Goal: Transaction & Acquisition: Subscribe to service/newsletter

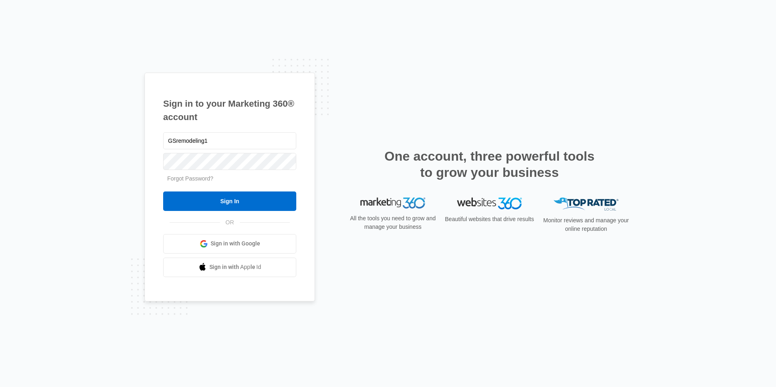
type input "GSremodeling1"
click at [163, 192] on input "Sign In" at bounding box center [229, 201] width 133 height 19
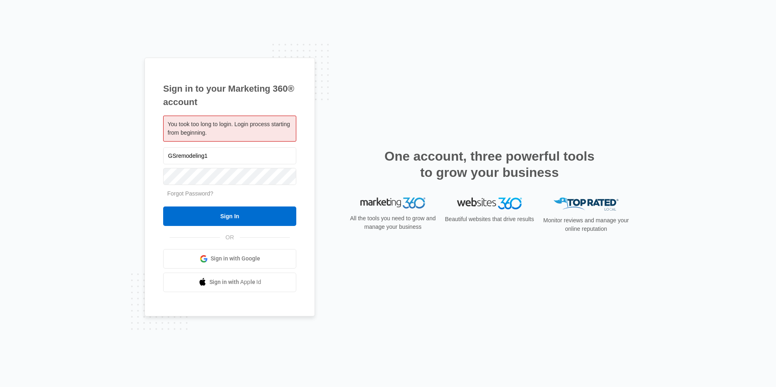
type input "GSremodeling1"
click at [163, 207] on input "Sign In" at bounding box center [229, 216] width 133 height 19
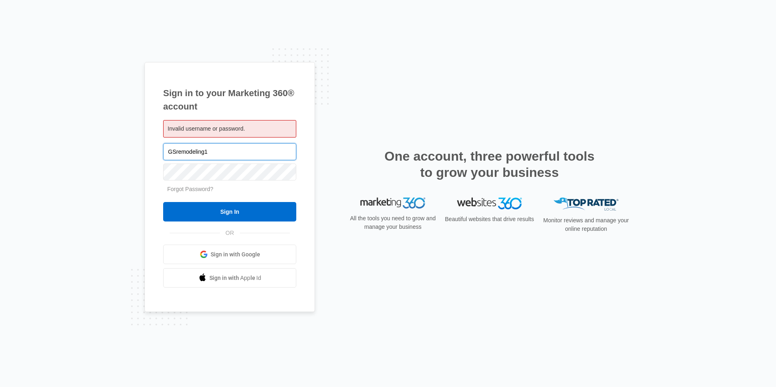
click at [234, 154] on input "GSremodeling1" at bounding box center [229, 151] width 133 height 17
drag, startPoint x: 234, startPoint y: 155, endPoint x: 23, endPoint y: 153, distance: 211.0
click at [23, 153] on div "Sign in to your Marketing 360® account Invalid username or password. GSremodeli…" at bounding box center [388, 193] width 776 height 387
type input "[EMAIL_ADDRESS][DOMAIN_NAME]"
click at [163, 202] on input "Sign In" at bounding box center [229, 211] width 133 height 19
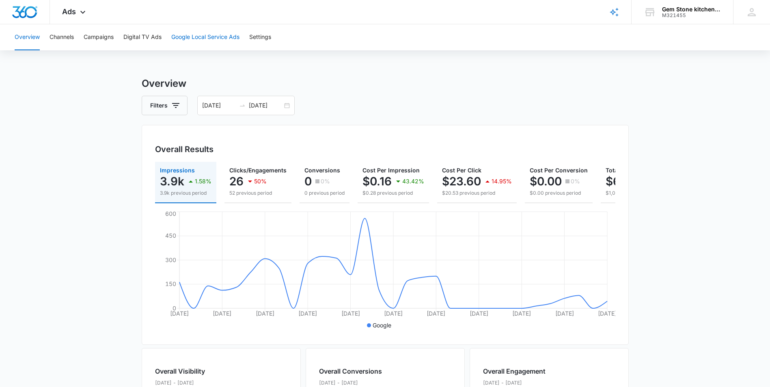
click at [186, 41] on button "Google Local Service Ads" at bounding box center [205, 37] width 68 height 26
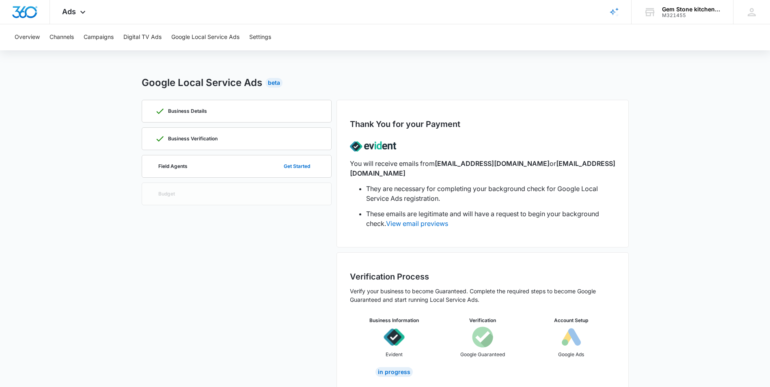
scroll to position [4, 0]
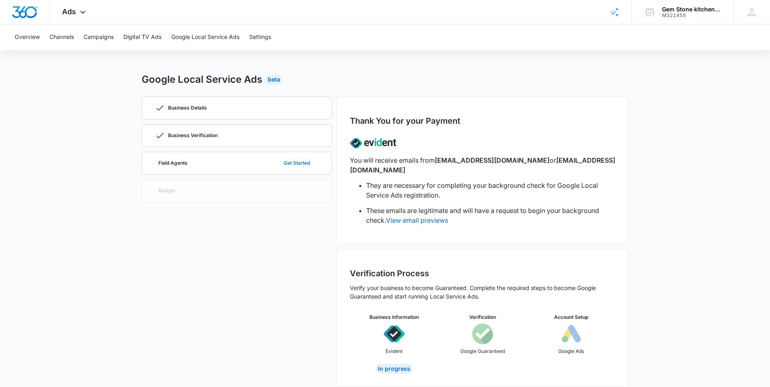
click at [303, 164] on button "Get Started" at bounding box center [297, 162] width 43 height 19
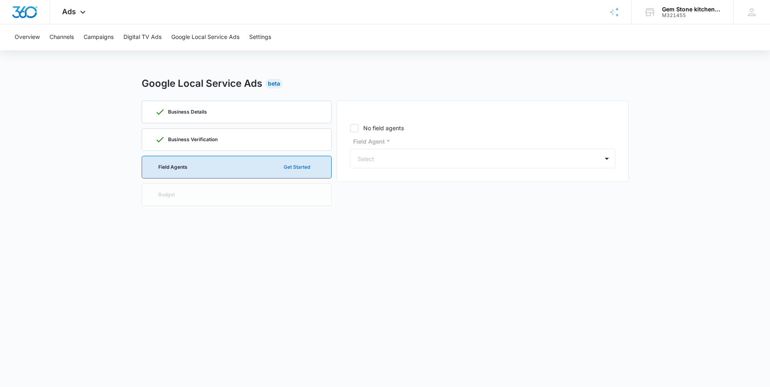
scroll to position [0, 0]
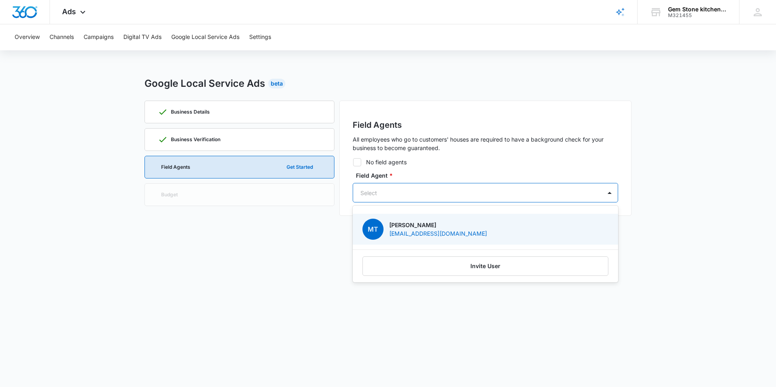
click at [379, 196] on div at bounding box center [475, 193] width 230 height 10
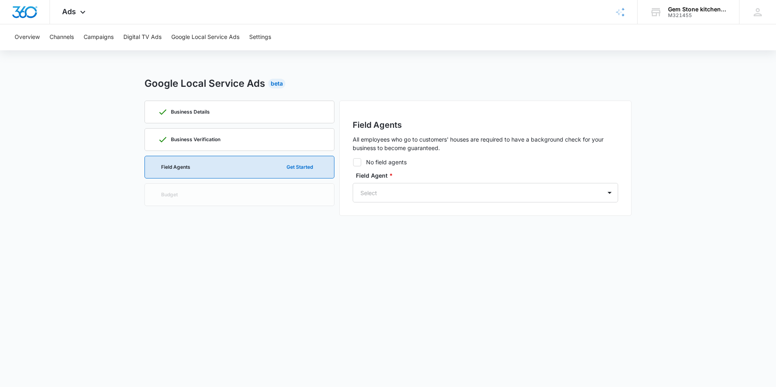
click at [357, 164] on icon at bounding box center [356, 162] width 7 height 7
click at [353, 162] on input "No field agents" at bounding box center [353, 162] width 0 height 0
checkbox input "true"
click at [597, 183] on button "Continue" at bounding box center [596, 180] width 43 height 19
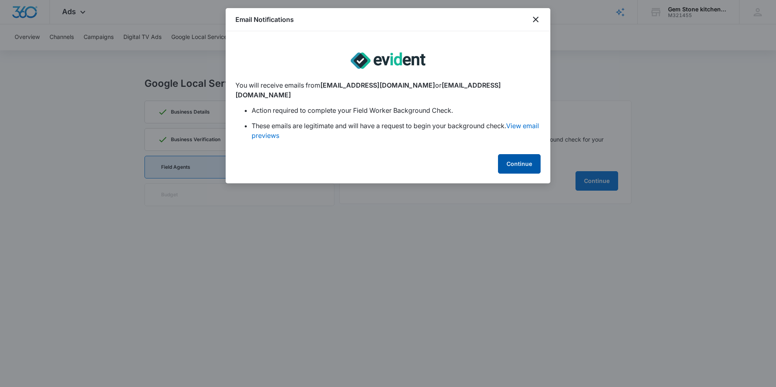
click at [523, 154] on button "Continue" at bounding box center [519, 163] width 43 height 19
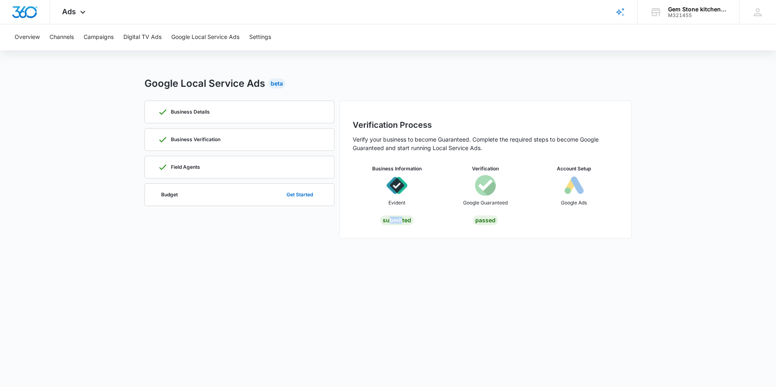
drag, startPoint x: 401, startPoint y: 220, endPoint x: 388, endPoint y: 222, distance: 12.7
click at [388, 222] on div "Submitted" at bounding box center [396, 220] width 33 height 10
drag, startPoint x: 388, startPoint y: 222, endPoint x: 385, endPoint y: 246, distance: 24.2
click at [385, 246] on div "Google Local Service Ads Beta Business Details Business Verification Field Agen…" at bounding box center [387, 162] width 487 height 172
click at [180, 283] on body "Ads Apps Reputation Forms CRM Email Social POS Content Ads Intelligence Files B…" at bounding box center [388, 193] width 776 height 387
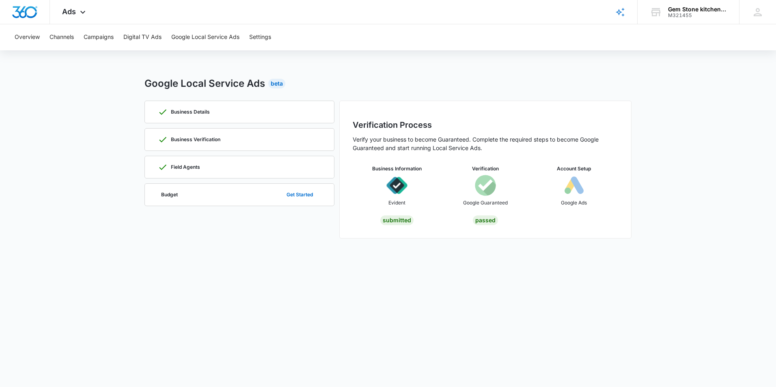
click at [194, 267] on body "Ads Apps Reputation Forms CRM Email Social POS Content Ads Intelligence Files B…" at bounding box center [388, 193] width 776 height 387
click at [299, 196] on button "Get Started" at bounding box center [299, 194] width 43 height 19
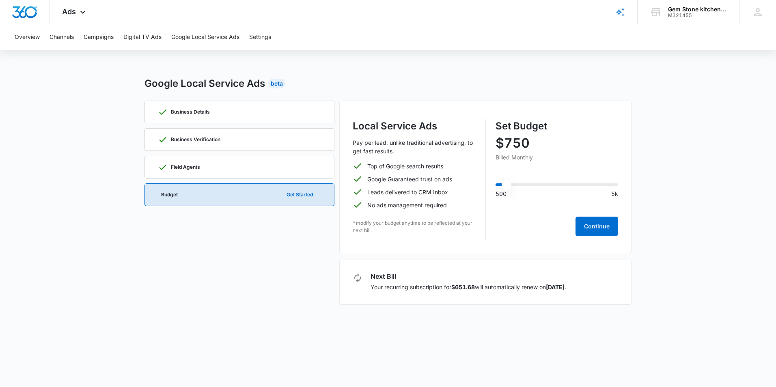
drag, startPoint x: 500, startPoint y: 189, endPoint x: 508, endPoint y: 189, distance: 8.2
click at [508, 186] on input "range" at bounding box center [556, 184] width 123 height 3
drag, startPoint x: 406, startPoint y: 192, endPoint x: 433, endPoint y: 191, distance: 27.2
click at [433, 191] on p "Leads delivered to CRM Inbox" at bounding box center [407, 192] width 81 height 9
drag, startPoint x: 433, startPoint y: 191, endPoint x: 415, endPoint y: 200, distance: 20.3
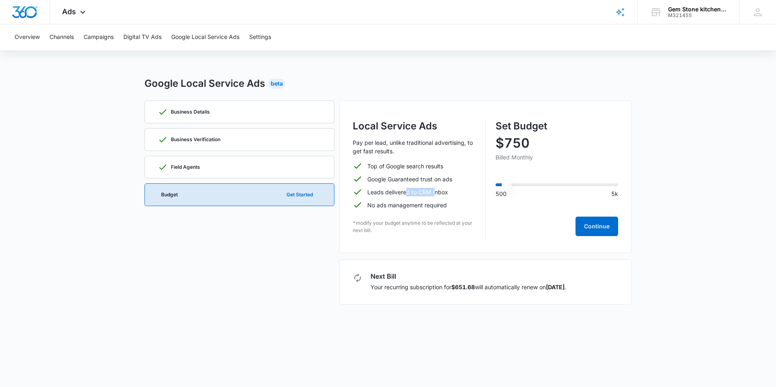
click at [429, 196] on p "Leads delivered to CRM Inbox" at bounding box center [407, 192] width 81 height 9
drag, startPoint x: 371, startPoint y: 204, endPoint x: 420, endPoint y: 207, distance: 48.8
click at [420, 207] on p "No ads management required" at bounding box center [407, 205] width 80 height 9
drag, startPoint x: 420, startPoint y: 207, endPoint x: 408, endPoint y: 212, distance: 12.9
click at [408, 212] on div "Local Service Ads Pay per lead, unlike traditional advertising, to get fast res…" at bounding box center [414, 179] width 123 height 121
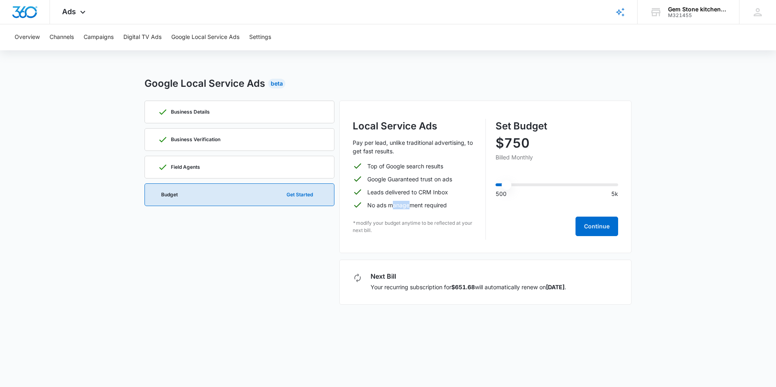
drag, startPoint x: 392, startPoint y: 205, endPoint x: 409, endPoint y: 205, distance: 17.4
click at [409, 205] on p "No ads management required" at bounding box center [407, 205] width 80 height 9
drag, startPoint x: 409, startPoint y: 205, endPoint x: 390, endPoint y: 218, distance: 22.7
click at [390, 218] on div "Local Service Ads Pay per lead, unlike traditional advertising, to get fast res…" at bounding box center [414, 179] width 123 height 121
drag, startPoint x: 379, startPoint y: 224, endPoint x: 448, endPoint y: 229, distance: 69.1
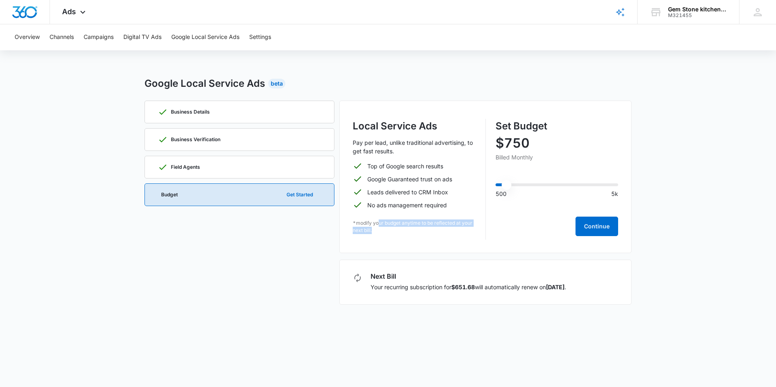
click at [448, 229] on p "*modify your budget anytime to be reflected at your next bill." at bounding box center [414, 227] width 123 height 15
drag, startPoint x: 448, startPoint y: 229, endPoint x: 444, endPoint y: 233, distance: 6.0
click at [444, 233] on p "*modify your budget anytime to be reflected at your next bill." at bounding box center [414, 227] width 123 height 15
drag, startPoint x: 503, startPoint y: 188, endPoint x: 510, endPoint y: 187, distance: 6.6
click at [510, 186] on input "range" at bounding box center [556, 184] width 123 height 3
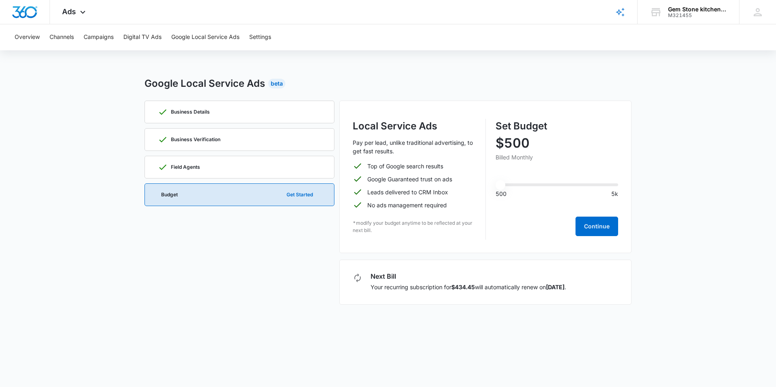
drag, startPoint x: 508, startPoint y: 183, endPoint x: 471, endPoint y: 187, distance: 37.6
click at [495, 186] on input "range" at bounding box center [556, 184] width 123 height 3
type input "500"
click at [500, 184] on input "range" at bounding box center [556, 184] width 123 height 3
click at [585, 225] on button "Continue" at bounding box center [596, 226] width 43 height 19
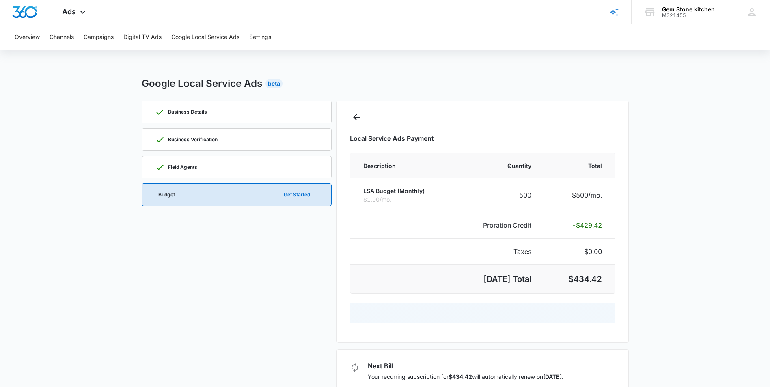
select select "pm_1RVxvxA4n8RTgNjUl6DURSRh"
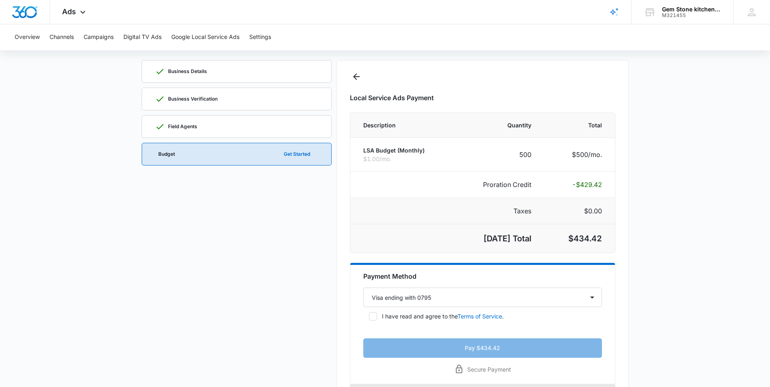
scroll to position [81, 0]
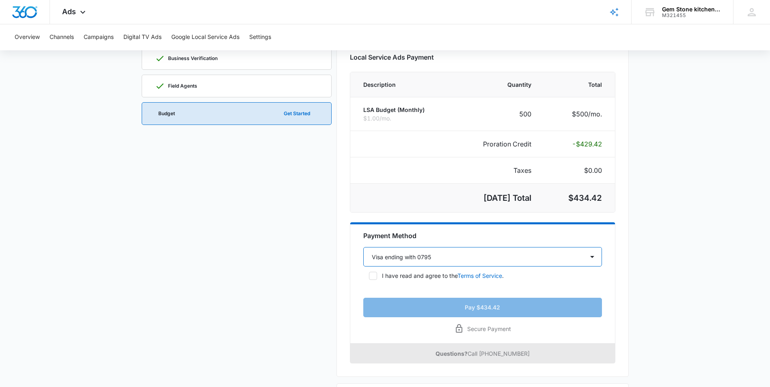
click at [508, 256] on select "Select a payment method Mastercard ending with 4595 Visa ending with 0795 New p…" at bounding box center [482, 256] width 239 height 19
click at [363, 247] on select "Select a payment method Mastercard ending with 4595 Visa ending with 0795 New p…" at bounding box center [482, 256] width 239 height 19
click at [428, 262] on select "Select a payment method Mastercard ending with 4595 Visa ending with 0795 New p…" at bounding box center [482, 256] width 239 height 19
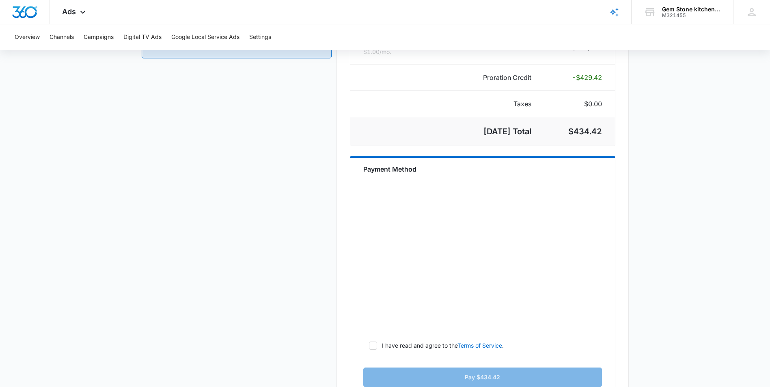
scroll to position [162, 0]
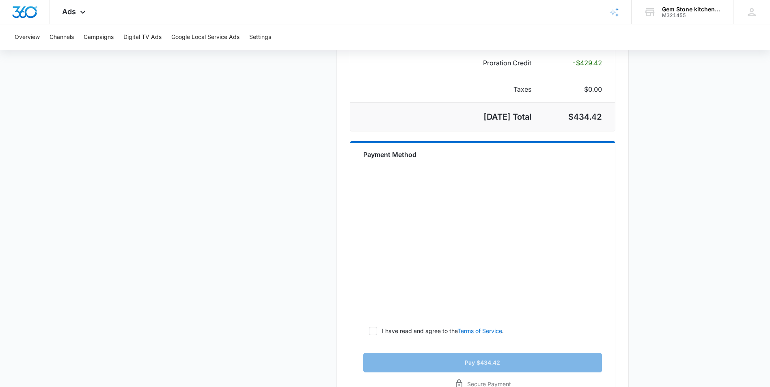
click at [406, 333] on p "I have read and agree to the Terms of Service ." at bounding box center [443, 331] width 122 height 9
click at [369, 333] on input "I have read and agree to the Terms of Service ." at bounding box center [366, 331] width 6 height 6
checkbox input "true"
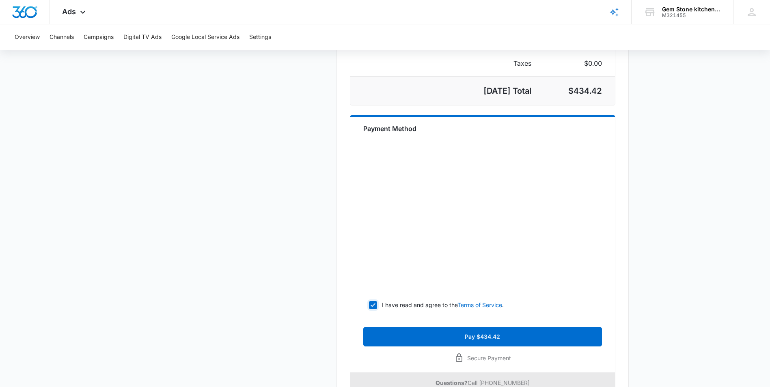
scroll to position [203, 0]
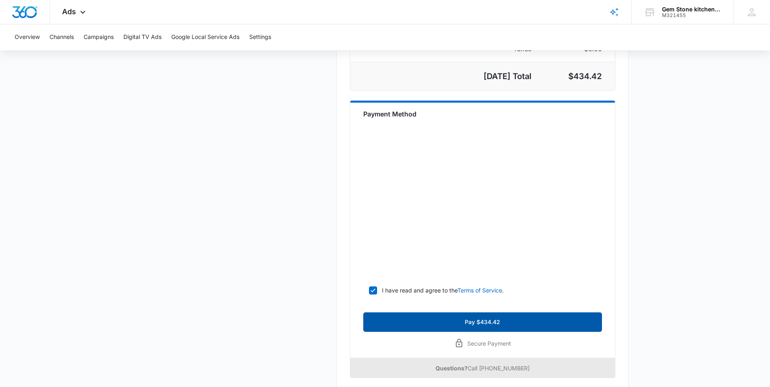
click at [425, 323] on button "Pay $434.42" at bounding box center [482, 321] width 239 height 19
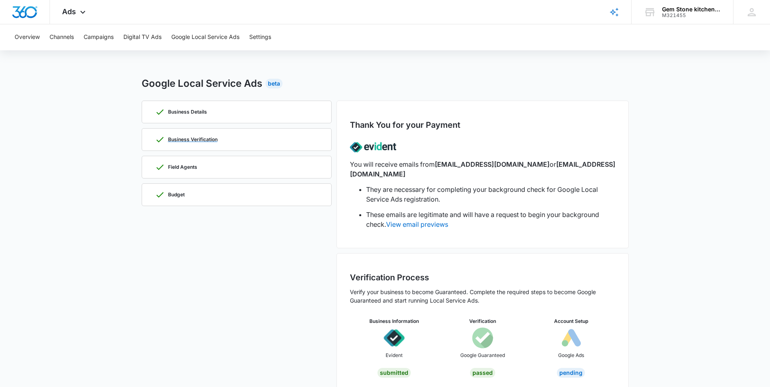
click at [188, 139] on p "Business Verification" at bounding box center [193, 139] width 50 height 5
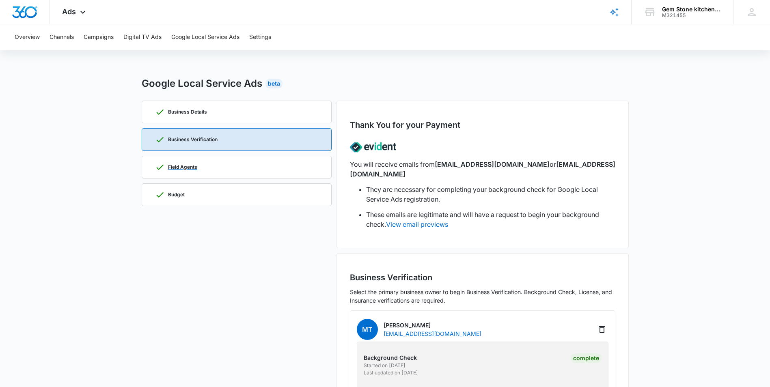
click at [189, 161] on div "Field Agents" at bounding box center [236, 167] width 163 height 22
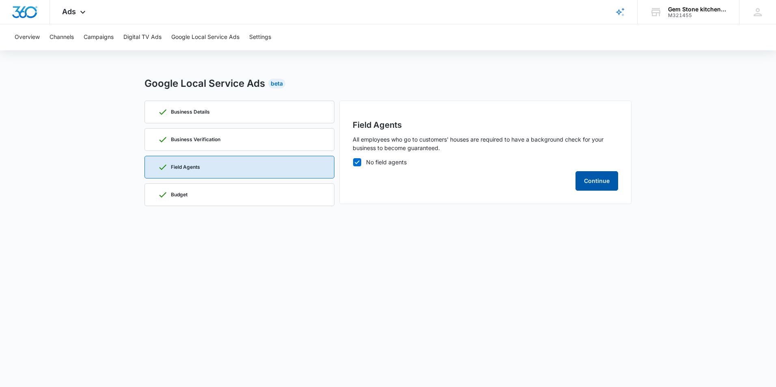
click at [591, 184] on button "Continue" at bounding box center [596, 180] width 43 height 19
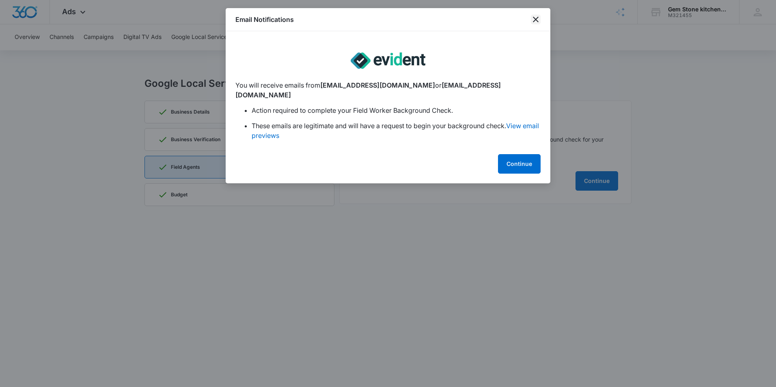
click at [537, 18] on icon "close" at bounding box center [536, 20] width 6 height 6
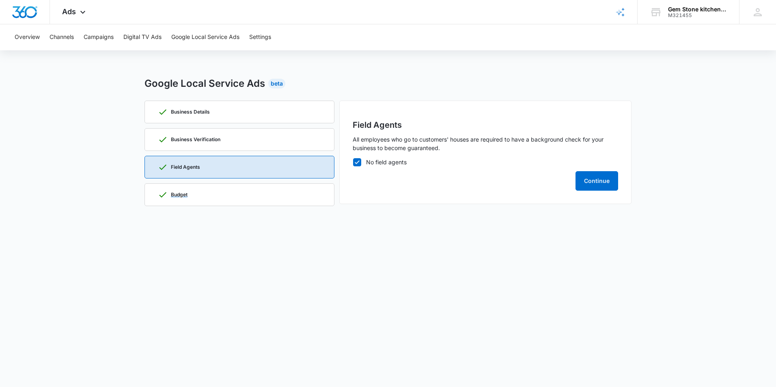
click at [198, 197] on div "Budget" at bounding box center [239, 195] width 163 height 22
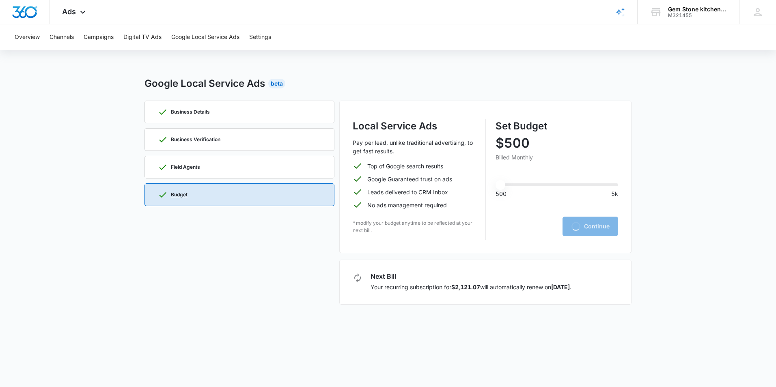
type input "500"
drag, startPoint x: 394, startPoint y: 290, endPoint x: 466, endPoint y: 296, distance: 72.5
click at [466, 296] on div "Next Bill Your recurring subscription for $2,121.07 will automatically renew on…" at bounding box center [485, 282] width 292 height 45
drag, startPoint x: 466, startPoint y: 296, endPoint x: 462, endPoint y: 305, distance: 9.6
click at [462, 305] on div "Google Local Service Ads Beta Business Details Business Verification Field Agen…" at bounding box center [387, 195] width 487 height 238
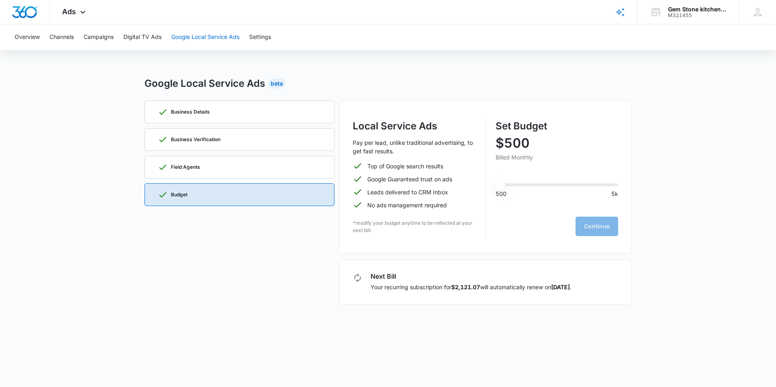
click at [221, 38] on button "Google Local Service Ads" at bounding box center [205, 37] width 68 height 26
